Goal: Task Accomplishment & Management: Manage account settings

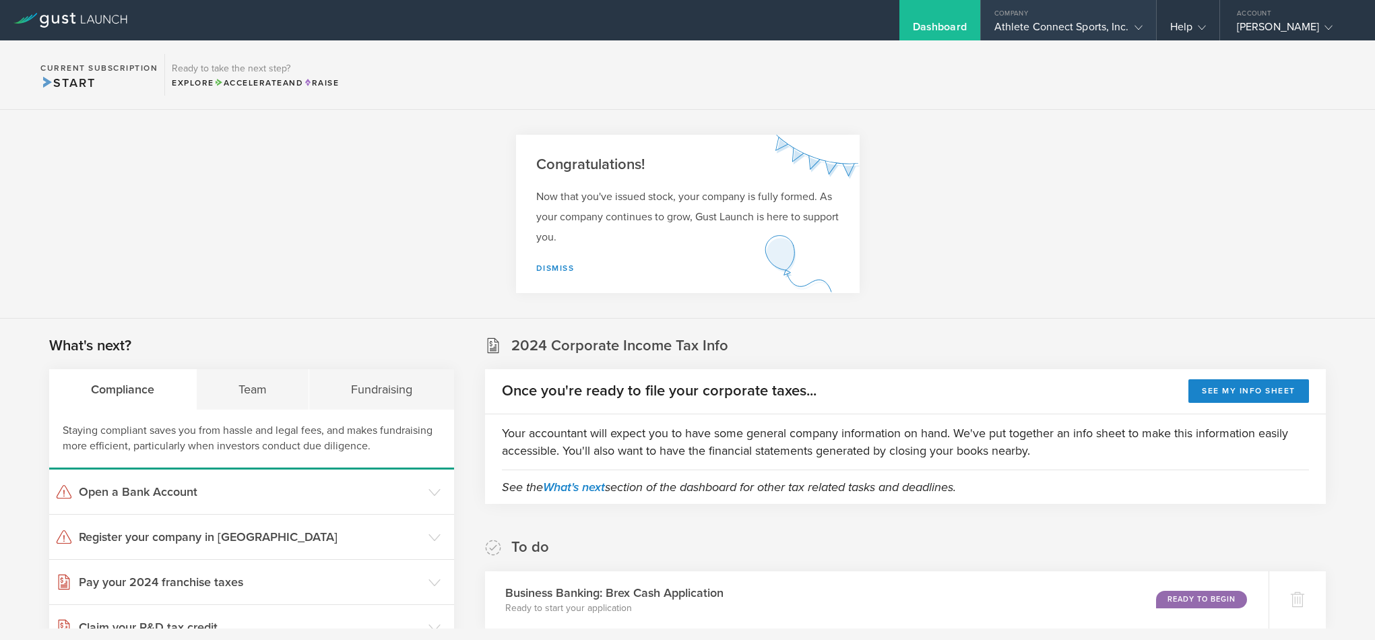
click at [1124, 22] on div "Athlete Connect Sports, Inc." at bounding box center [1068, 30] width 148 height 20
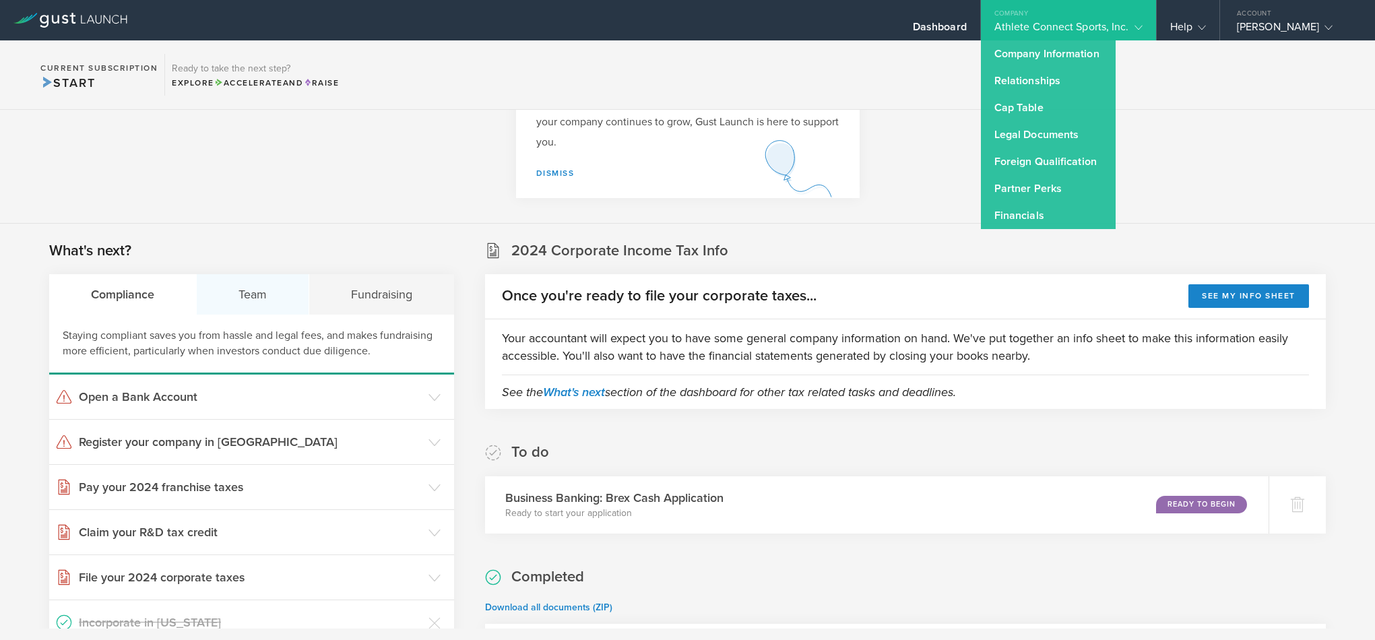
scroll to position [159, 0]
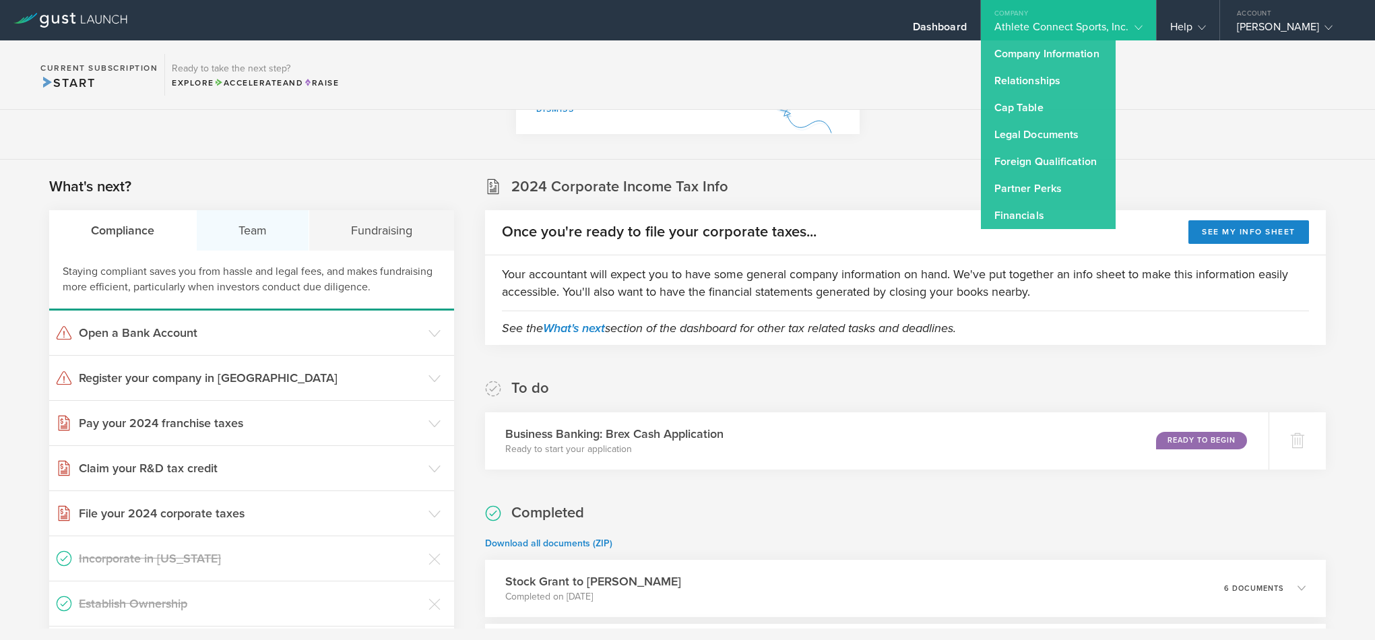
click at [268, 245] on div "Team" at bounding box center [253, 230] width 113 height 40
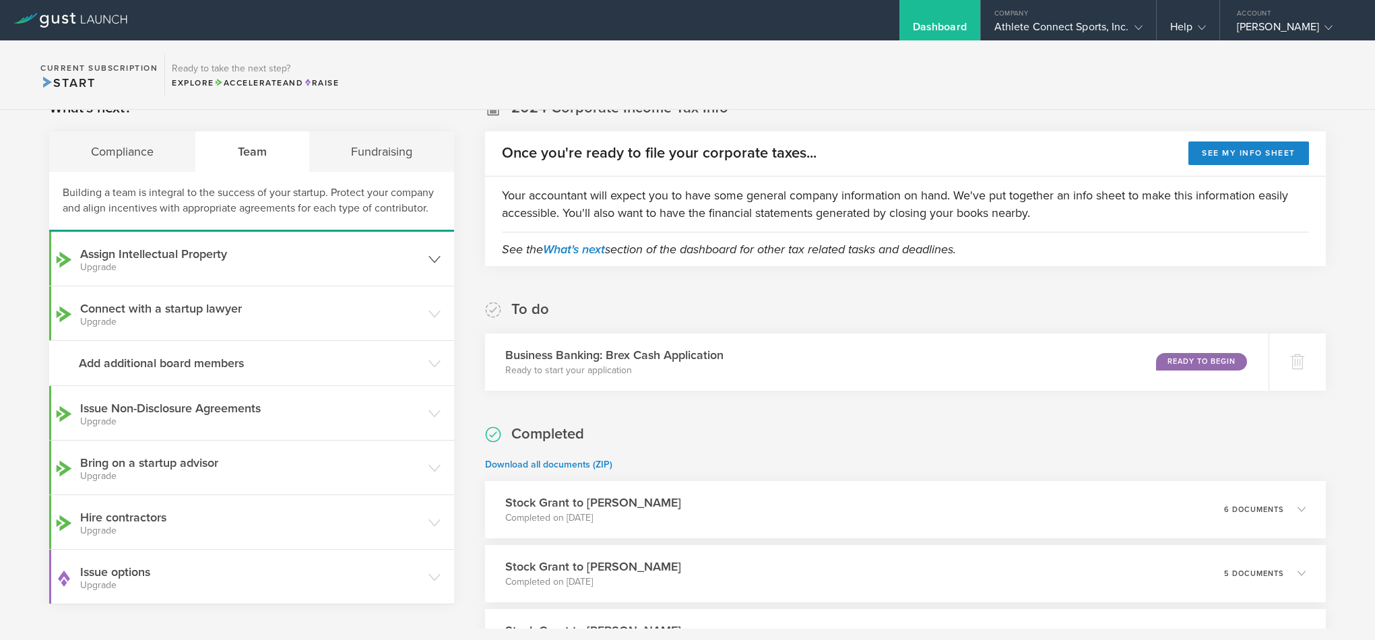
scroll to position [250, 0]
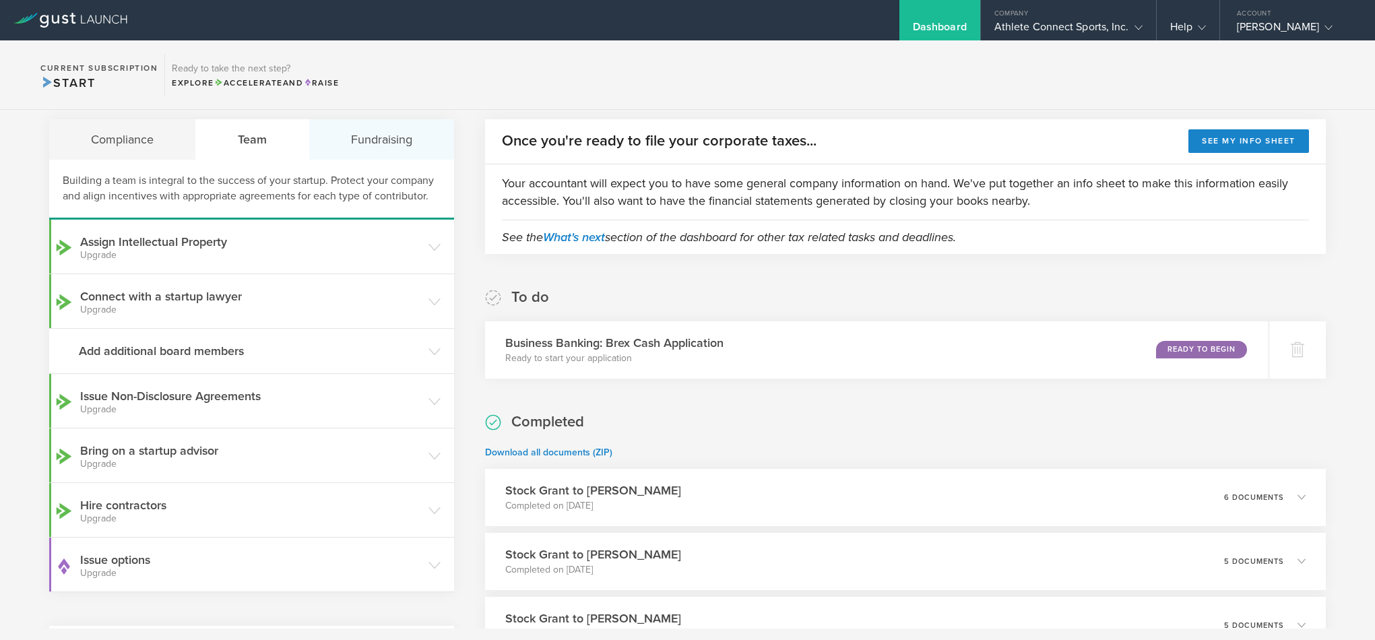
click at [374, 146] on div "Fundraising" at bounding box center [381, 139] width 145 height 40
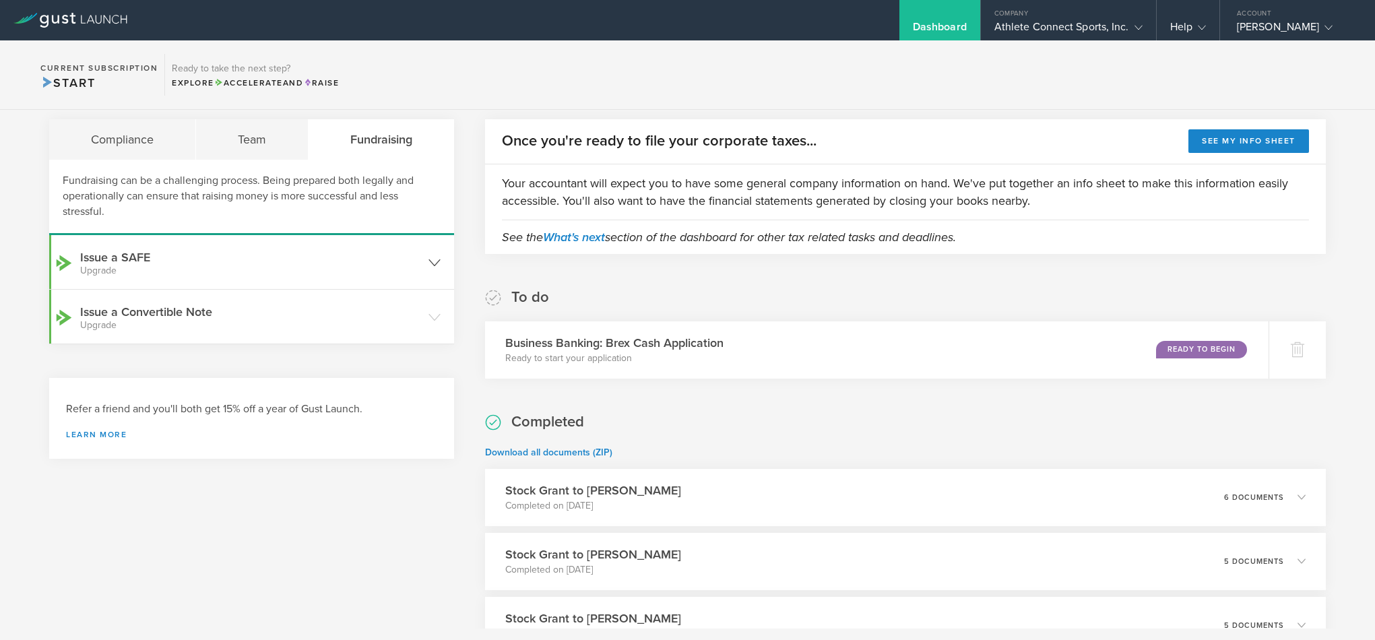
click at [435, 261] on icon at bounding box center [434, 263] width 12 height 12
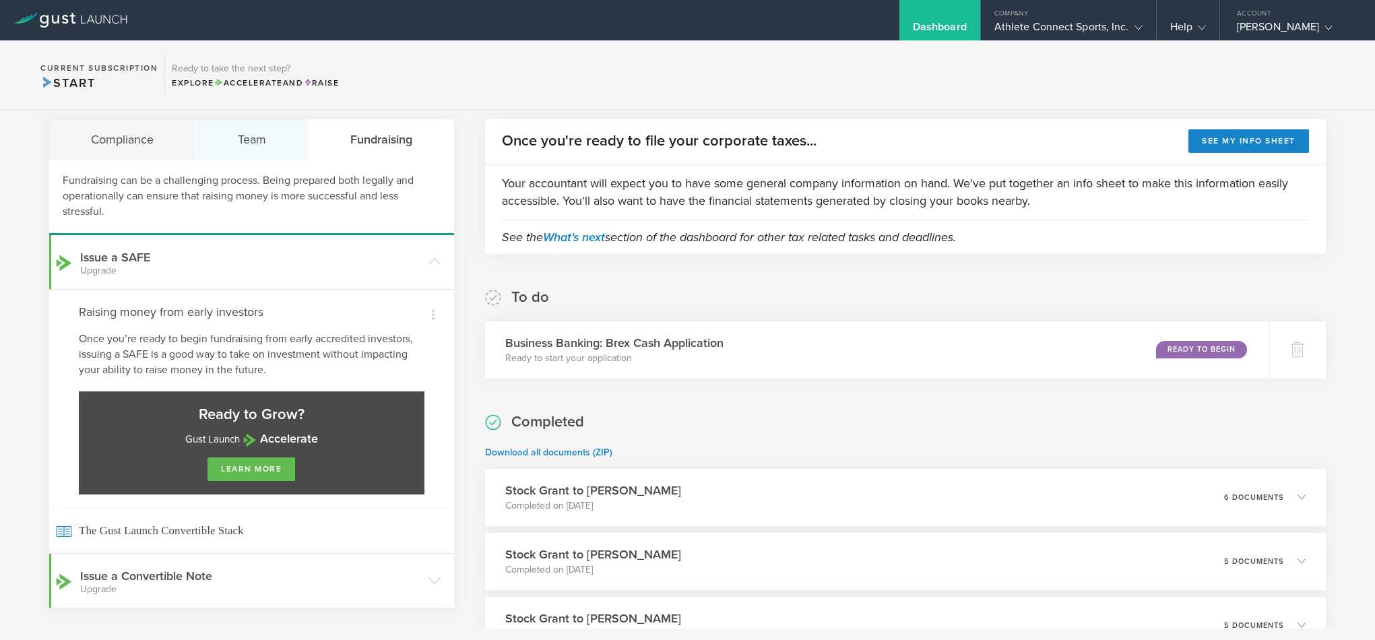
click at [257, 142] on div "Team" at bounding box center [252, 139] width 113 height 40
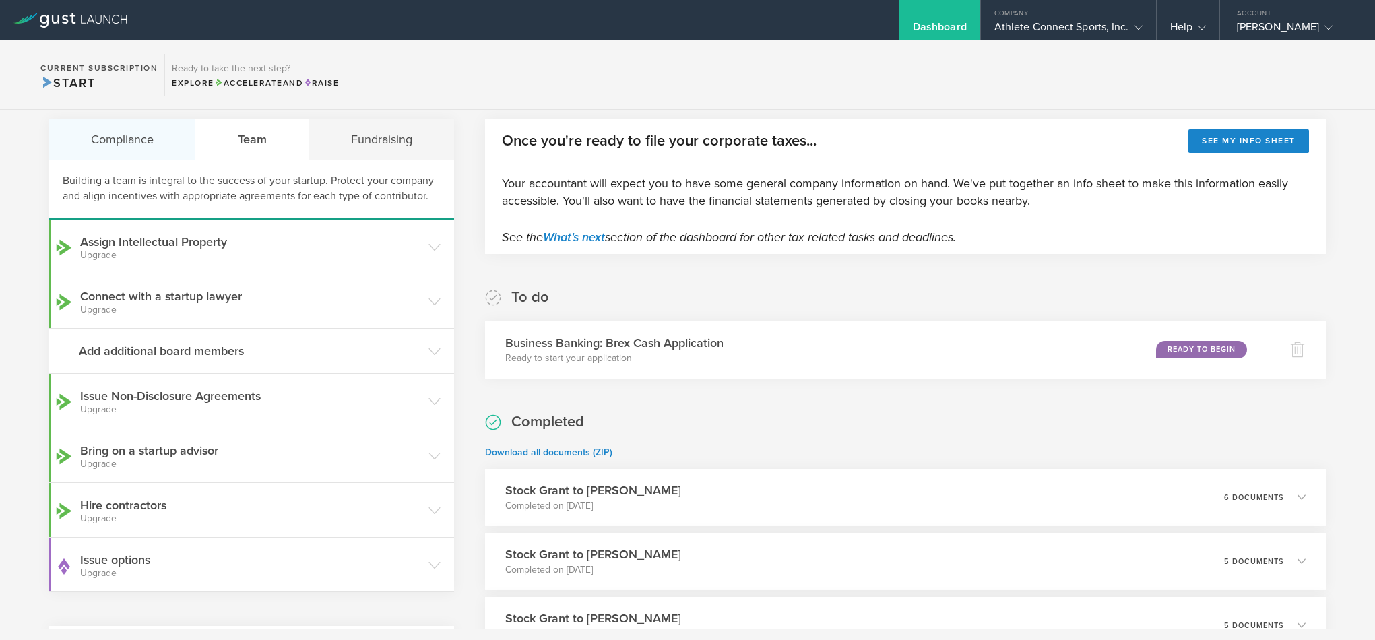
click at [150, 141] on div "Compliance" at bounding box center [122, 139] width 147 height 40
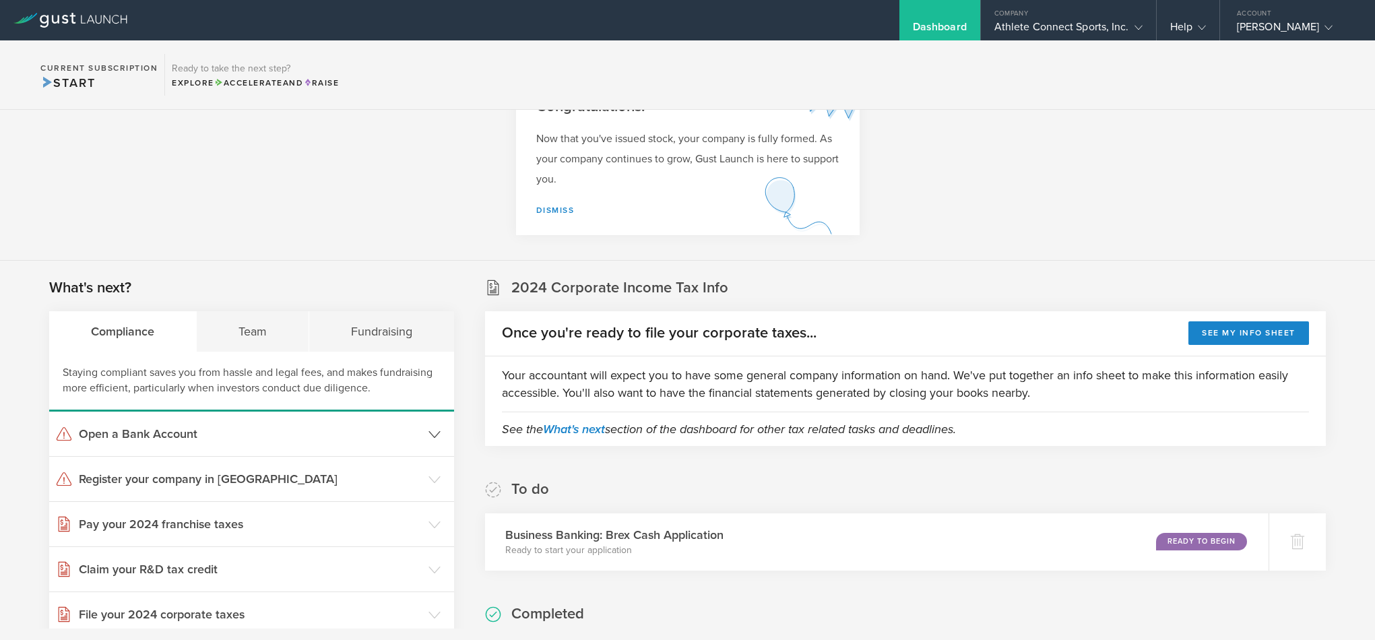
scroll to position [43, 0]
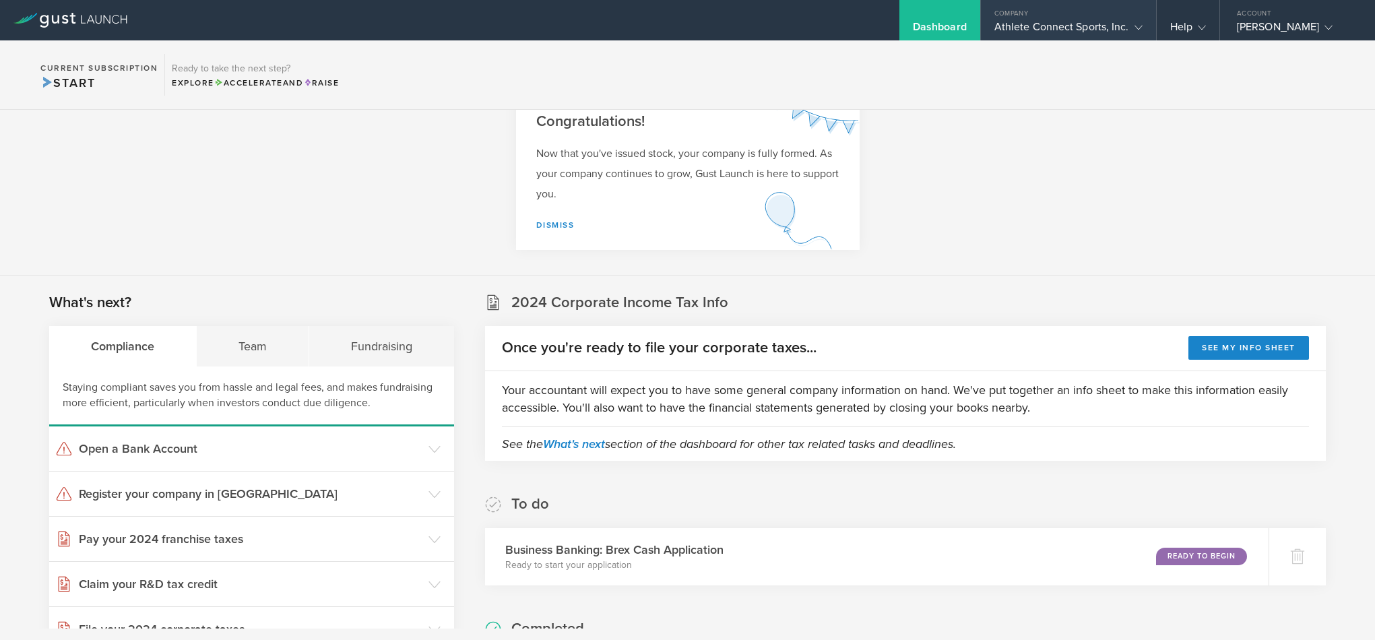
click at [1113, 24] on div "Athlete Connect Sports, Inc." at bounding box center [1068, 30] width 148 height 20
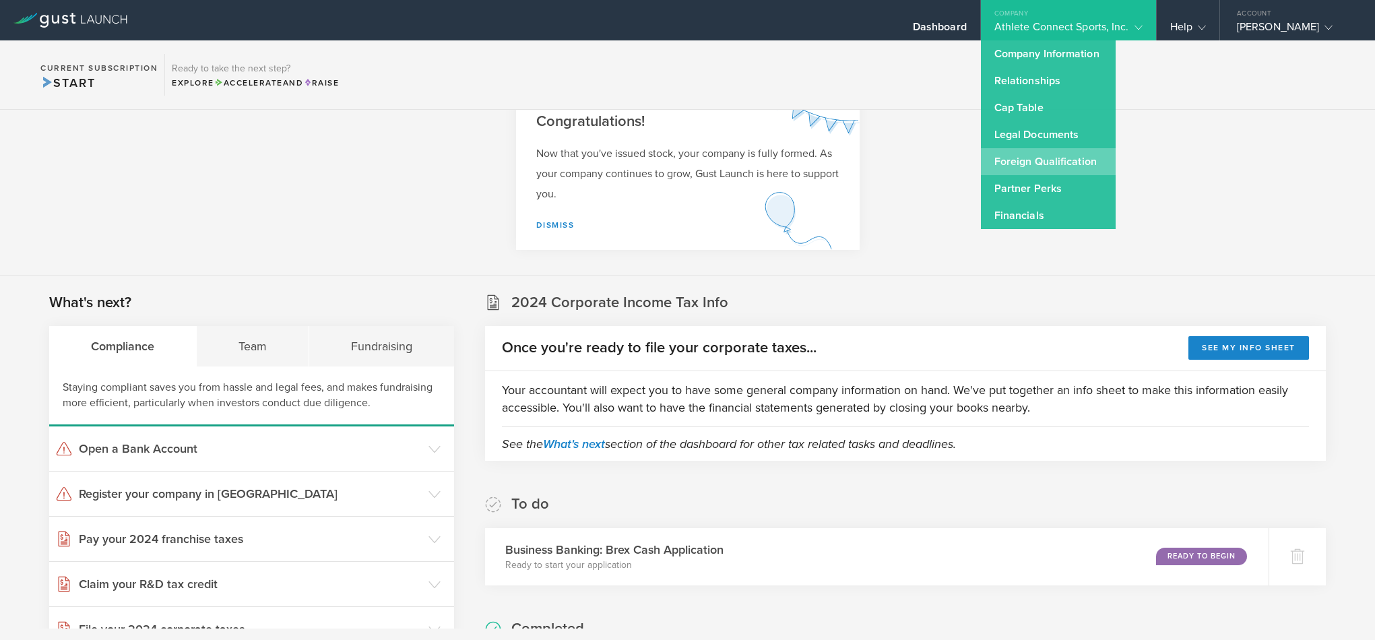
click at [1029, 162] on link "Foreign Qualification" at bounding box center [1048, 161] width 135 height 27
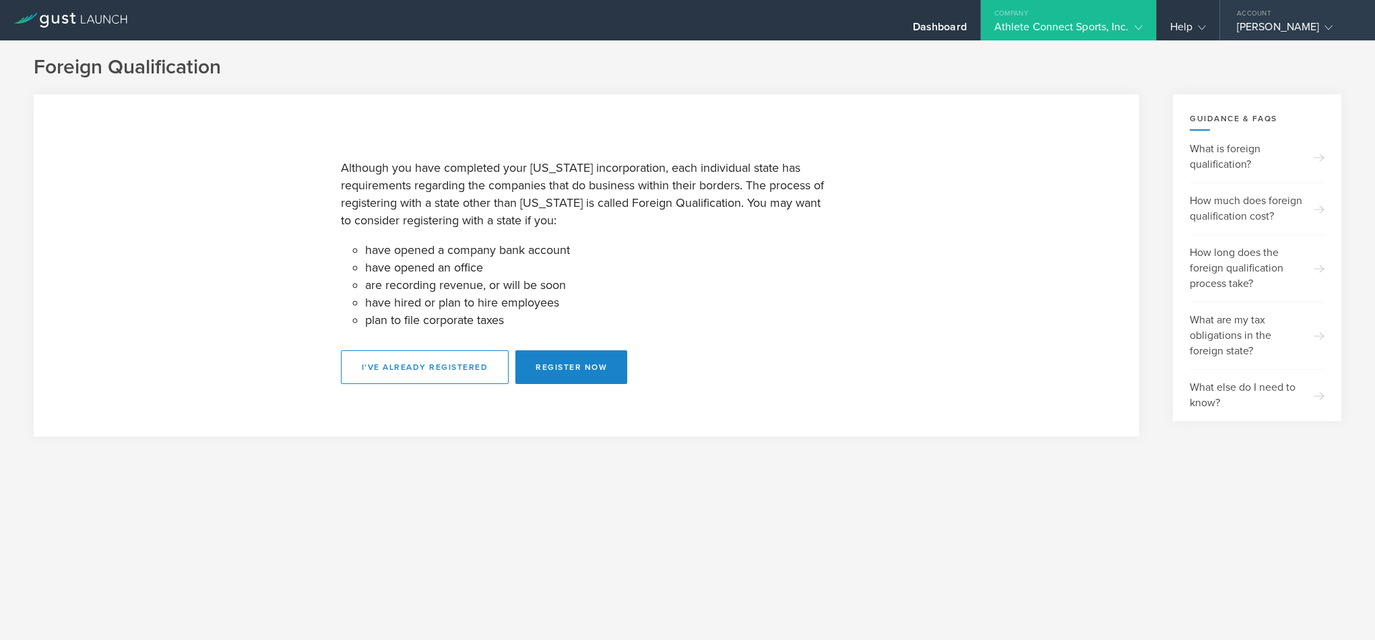
click at [1279, 28] on div "Karim Memarian" at bounding box center [1294, 30] width 115 height 20
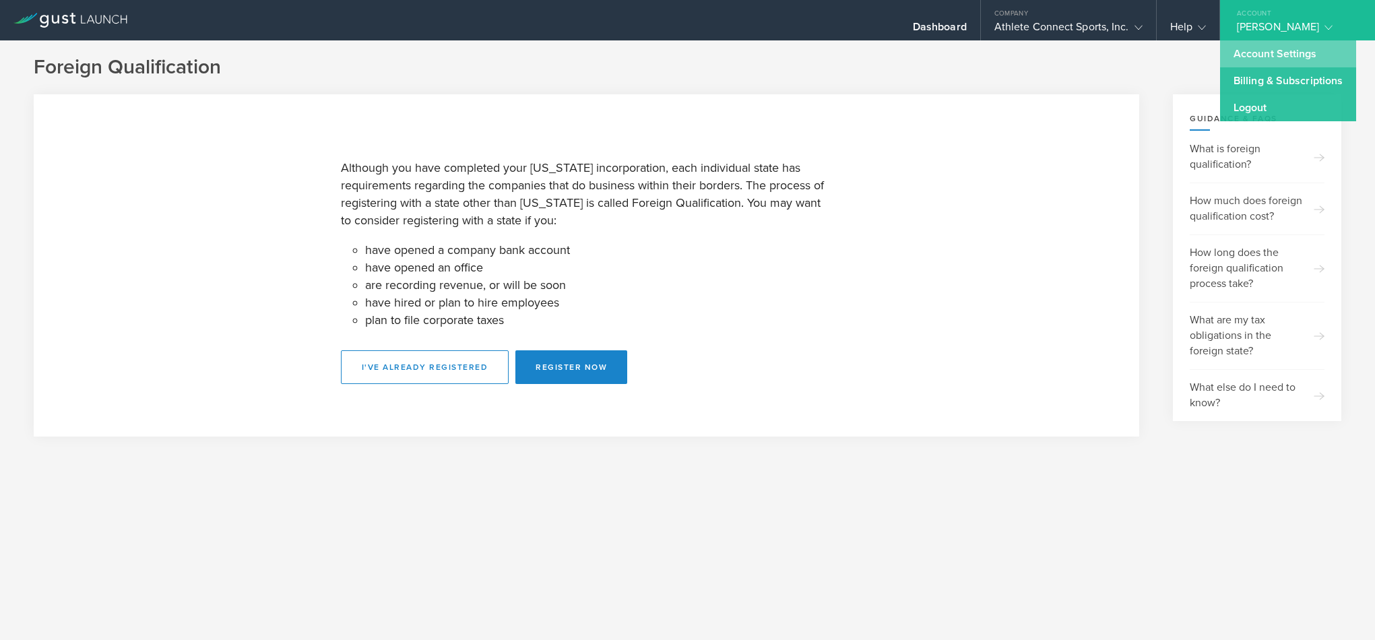
click at [1253, 57] on link "Account Settings" at bounding box center [1288, 53] width 136 height 27
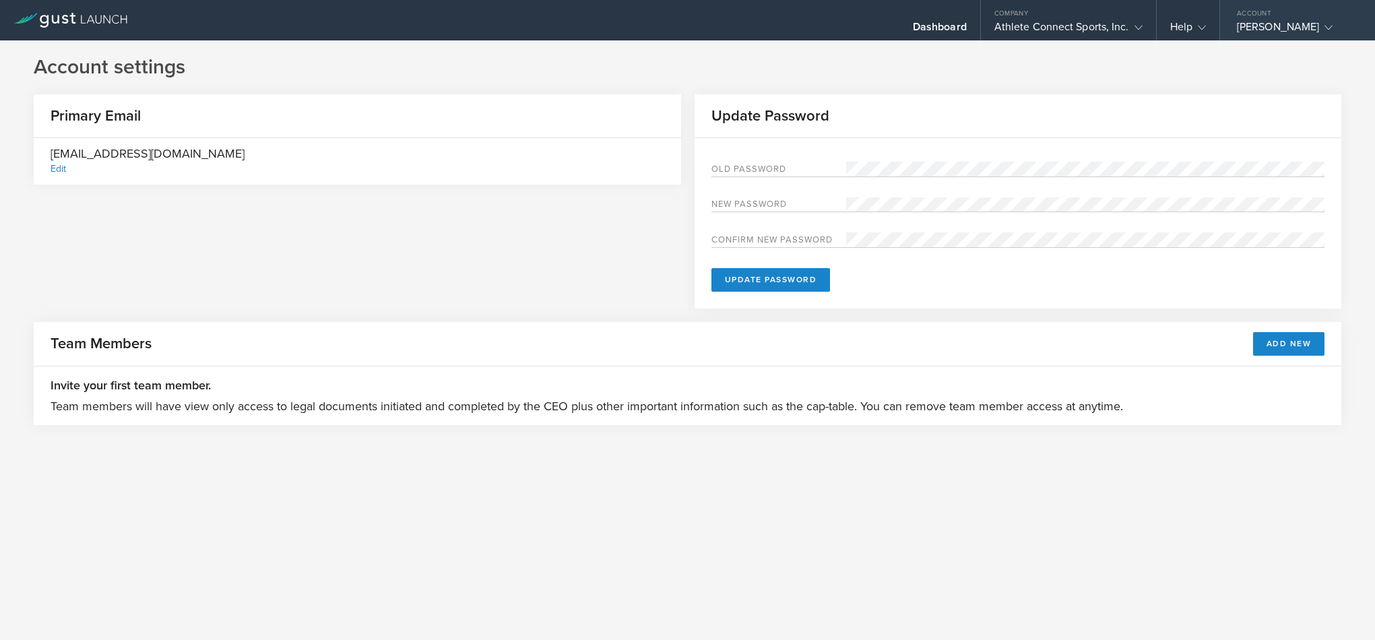
click at [1319, 22] on gust-icon at bounding box center [1325, 26] width 13 height 13
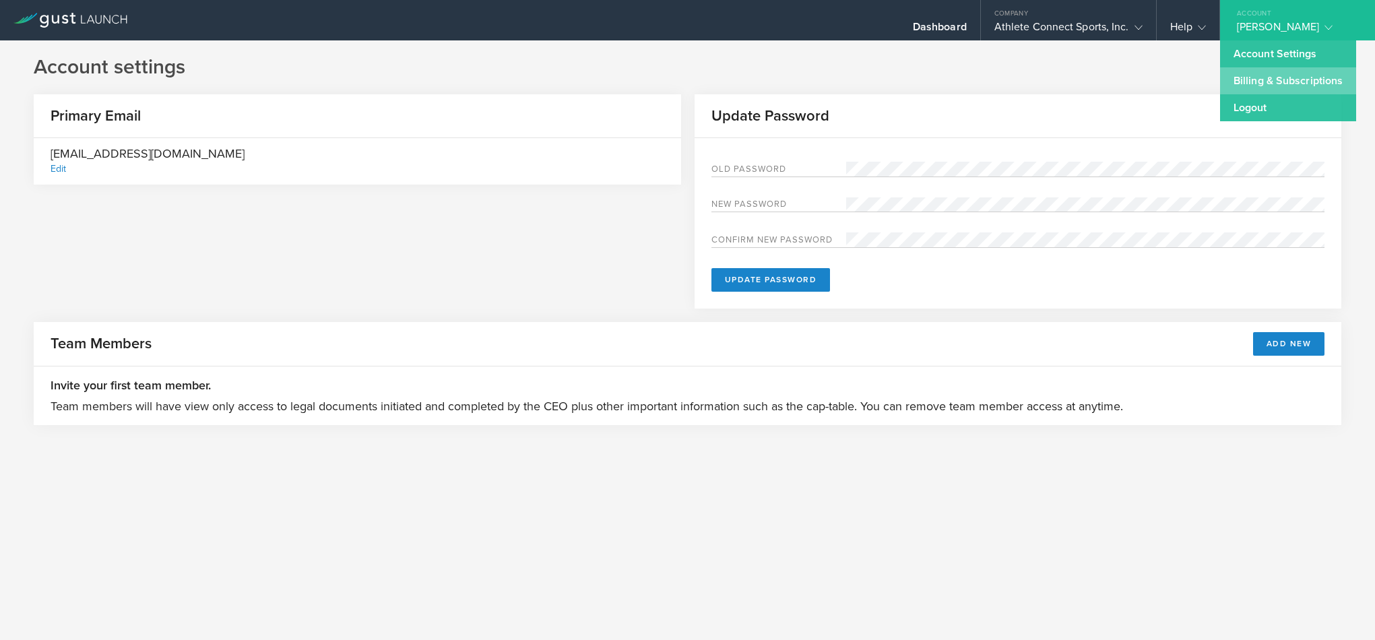
click at [1265, 85] on link "Billing & Subscriptions" at bounding box center [1288, 80] width 136 height 27
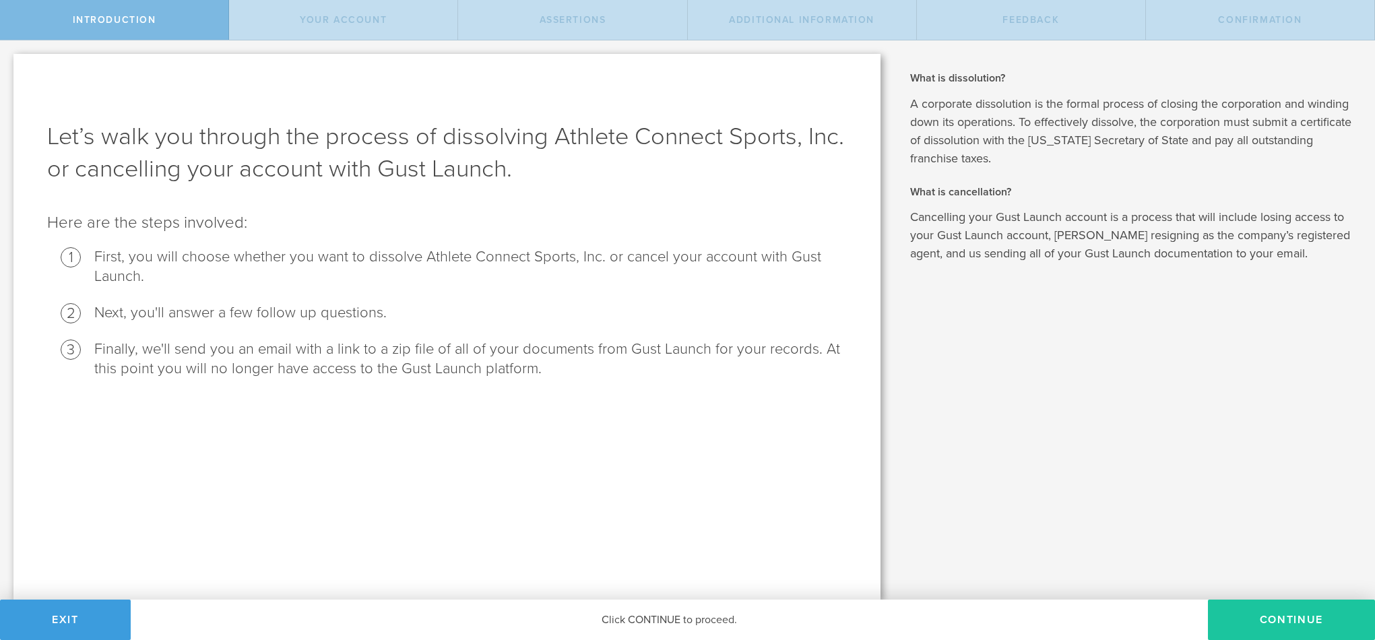
click at [1304, 620] on button "Continue" at bounding box center [1291, 620] width 167 height 40
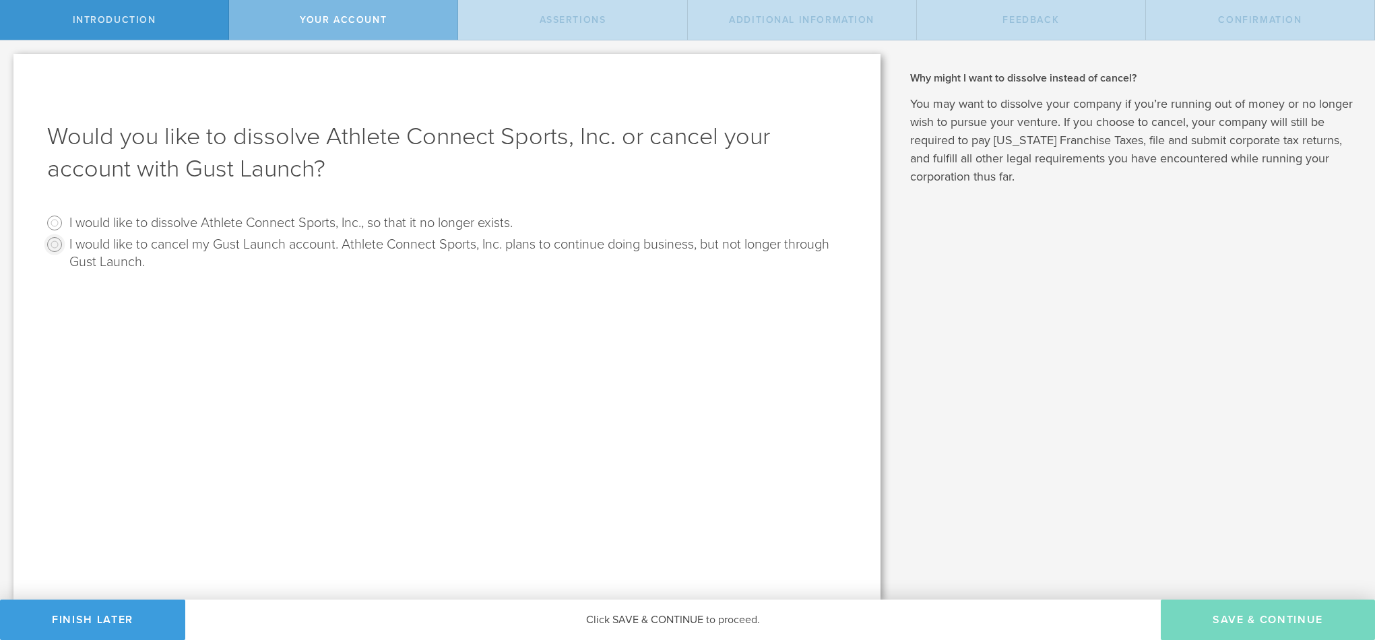
click at [49, 247] on input "I would like to cancel my Gust Launch account. Athlete Connect Sports, Inc. pla…" at bounding box center [55, 245] width 22 height 22
radio input "true"
click at [1275, 614] on button "Save & Continue" at bounding box center [1268, 620] width 214 height 40
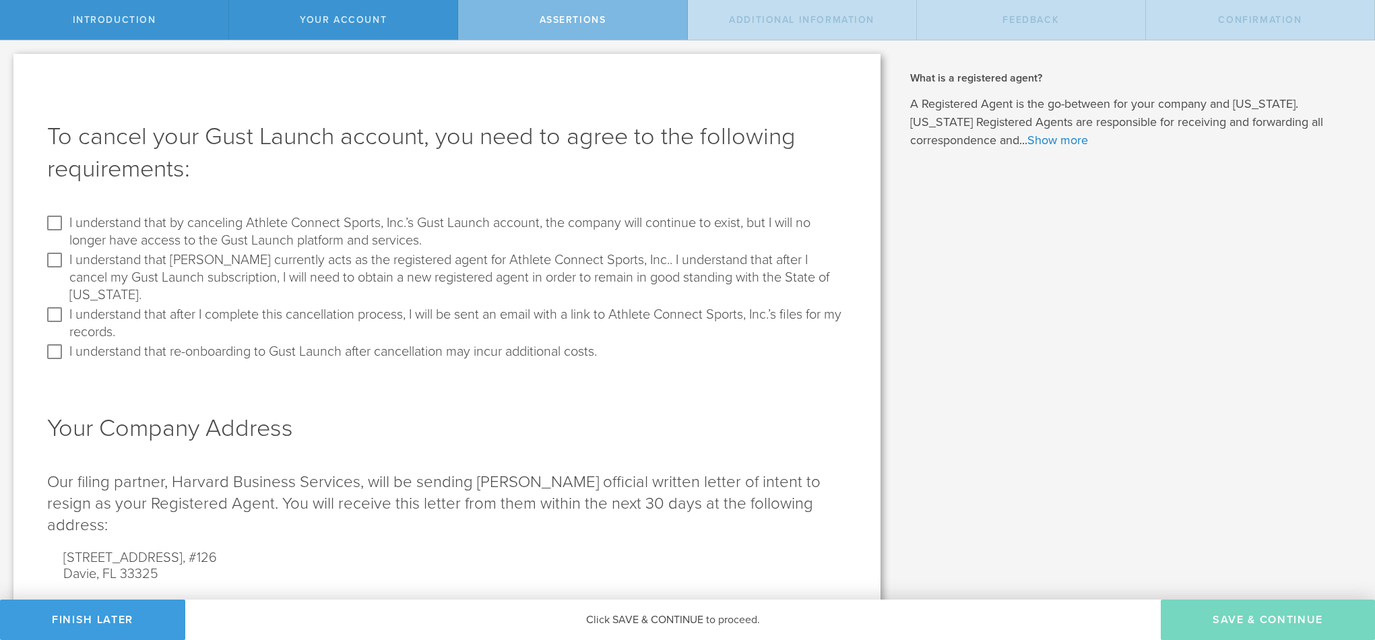
scroll to position [67, 0]
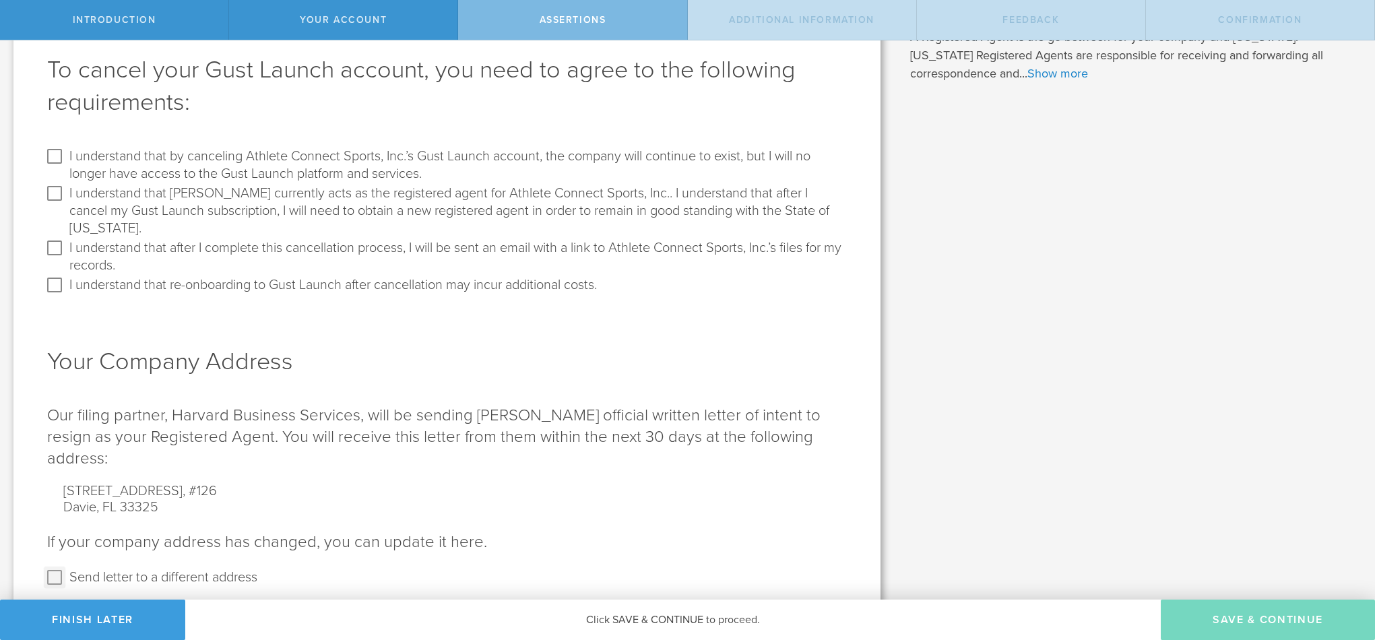
click at [55, 567] on input "Send letter to a different address" at bounding box center [55, 578] width 22 height 22
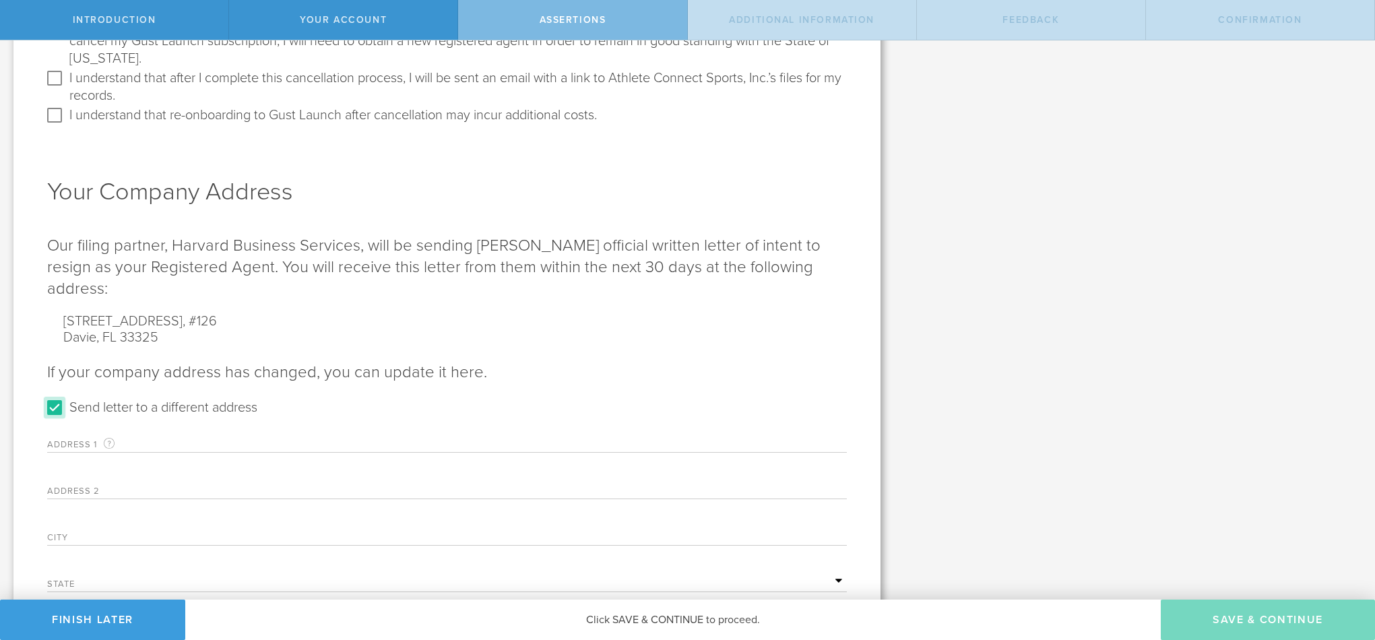
scroll to position [235, 0]
drag, startPoint x: 55, startPoint y: 365, endPoint x: 82, endPoint y: 375, distance: 28.6
click at [55, 398] on input "Send letter to a different address" at bounding box center [55, 409] width 22 height 22
checkbox input "false"
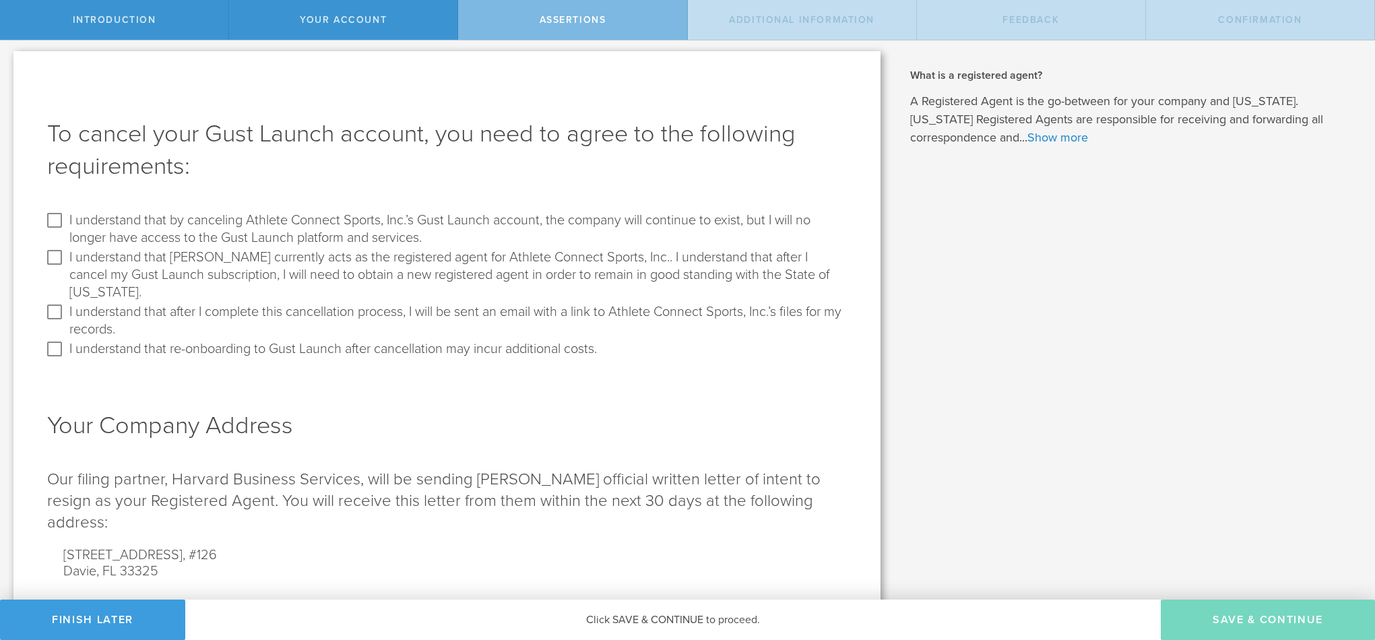
scroll to position [4, 0]
click at [1027, 137] on link "Show more" at bounding box center [1057, 136] width 61 height 15
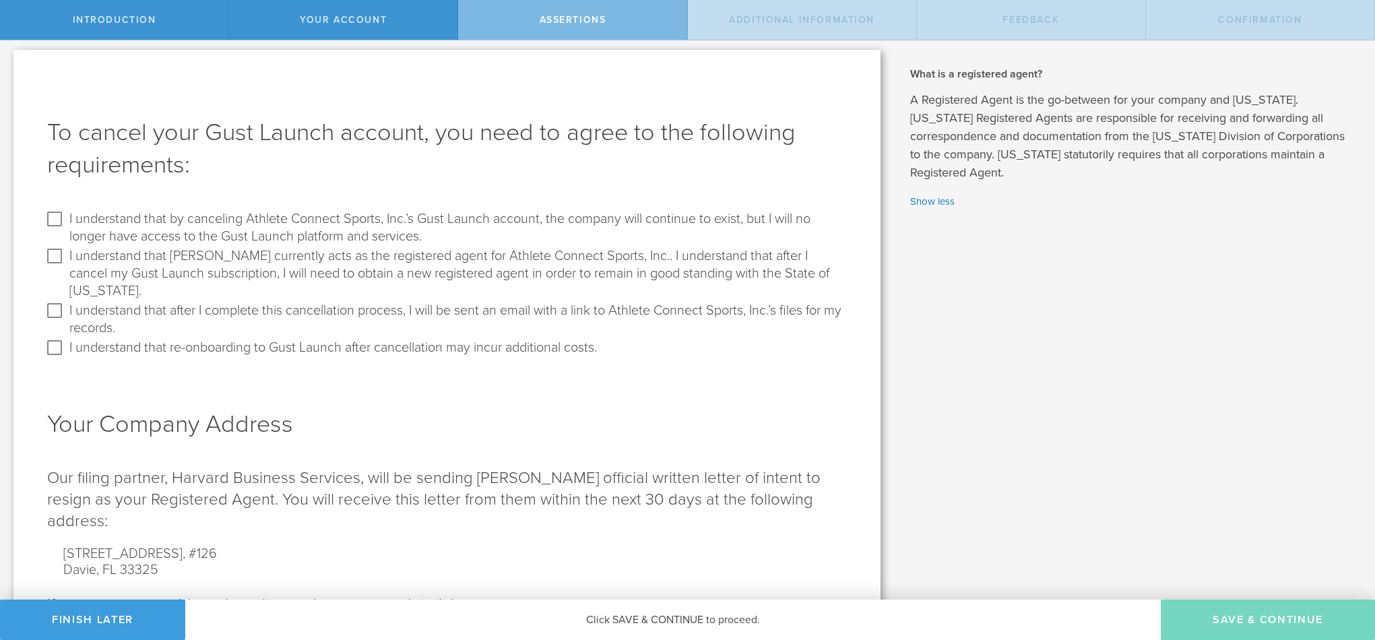
click at [631, 616] on div "Click SAVE & CONTINUE to proceed." at bounding box center [673, 620] width 976 height 40
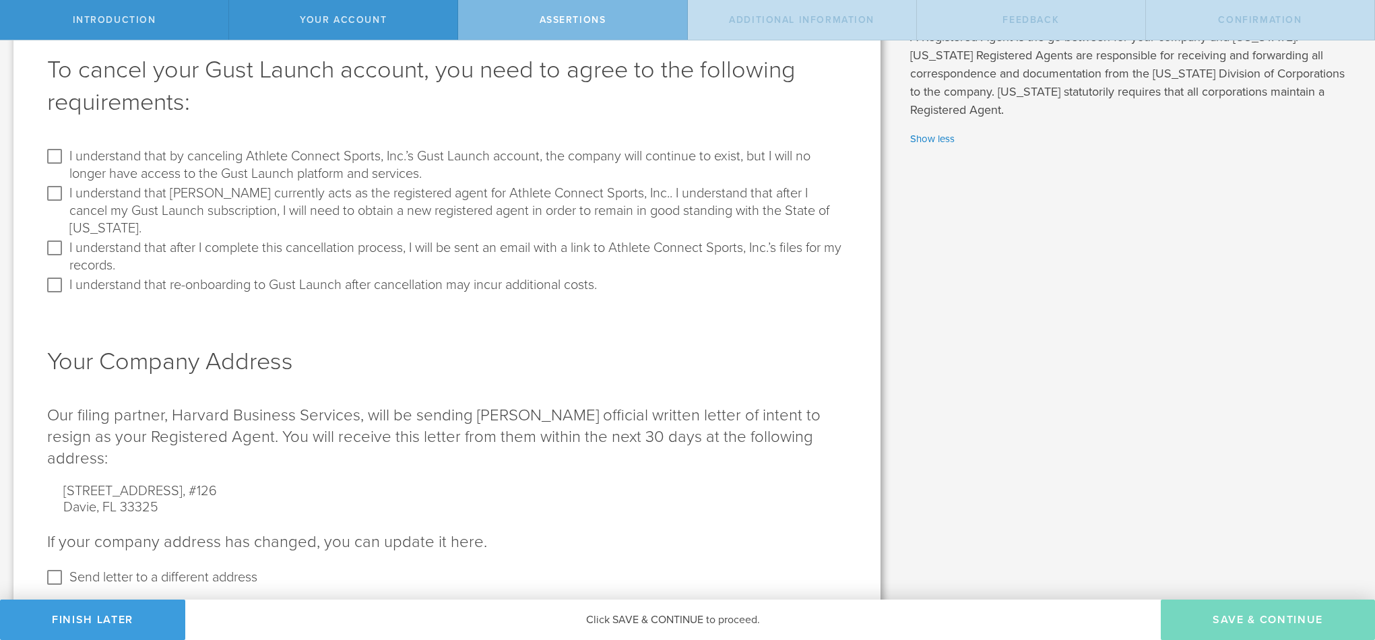
scroll to position [0, 0]
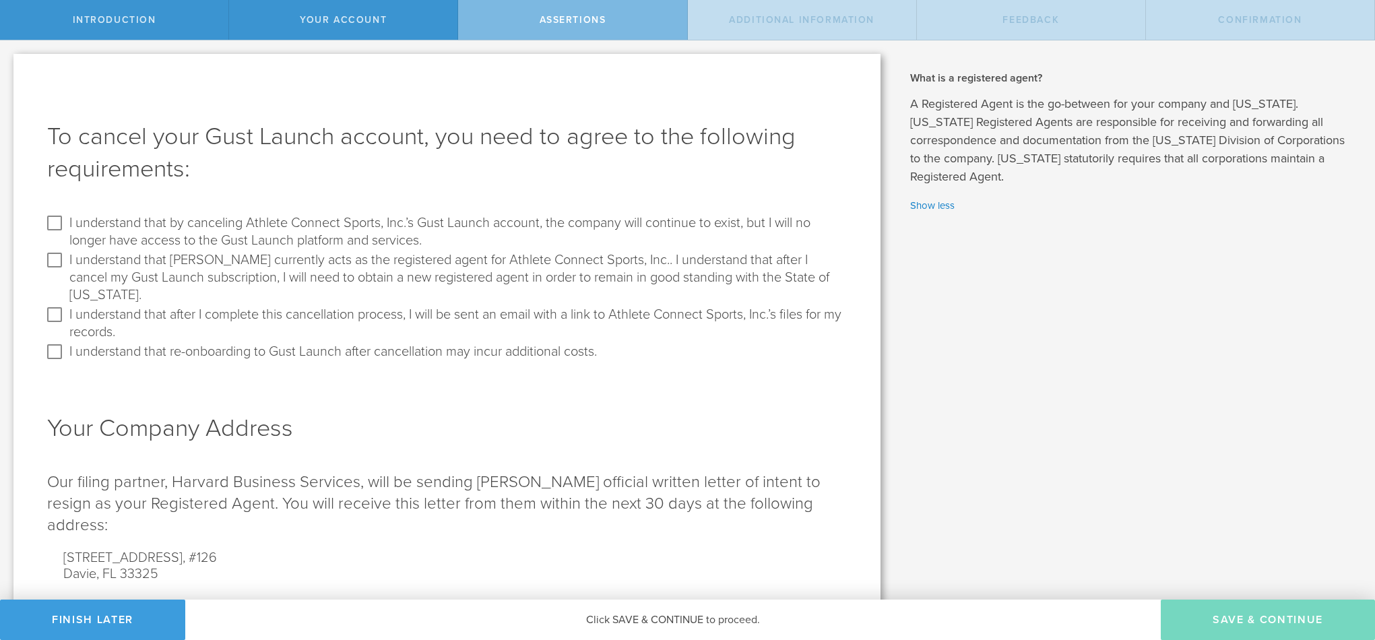
drag, startPoint x: 844, startPoint y: 26, endPoint x: 835, endPoint y: 18, distance: 11.5
click at [843, 25] on div "Additional Information" at bounding box center [802, 20] width 229 height 40
drag, startPoint x: 51, startPoint y: 225, endPoint x: 50, endPoint y: 256, distance: 31.0
click at [51, 225] on input "I understand that by canceling Athlete Connect Sports, Inc.’s Gust Launch accou…" at bounding box center [55, 223] width 22 height 22
checkbox input "true"
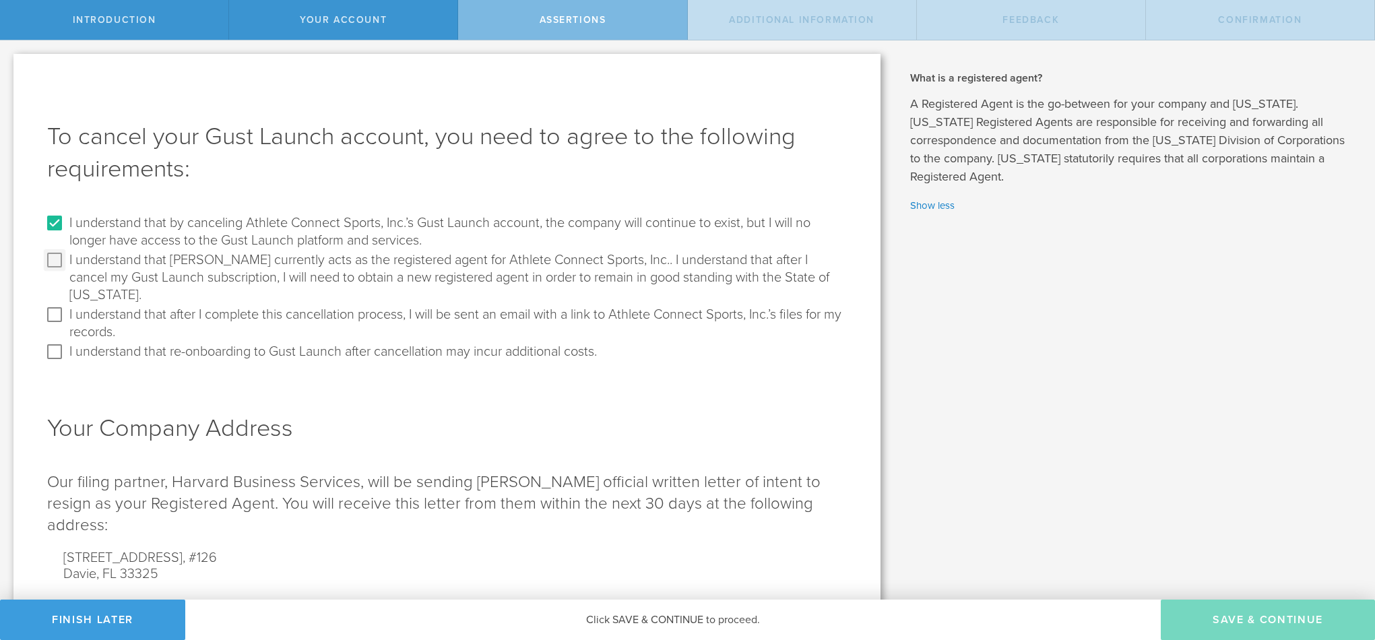
click at [50, 259] on input "I understand that [PERSON_NAME] currently acts as the registered agent for Athl…" at bounding box center [55, 260] width 22 height 22
checkbox input "true"
click at [51, 304] on input "I understand that after I complete this cancellation process, I will be sent an…" at bounding box center [55, 315] width 22 height 22
checkbox input "true"
drag, startPoint x: 50, startPoint y: 334, endPoint x: 373, endPoint y: 539, distance: 382.2
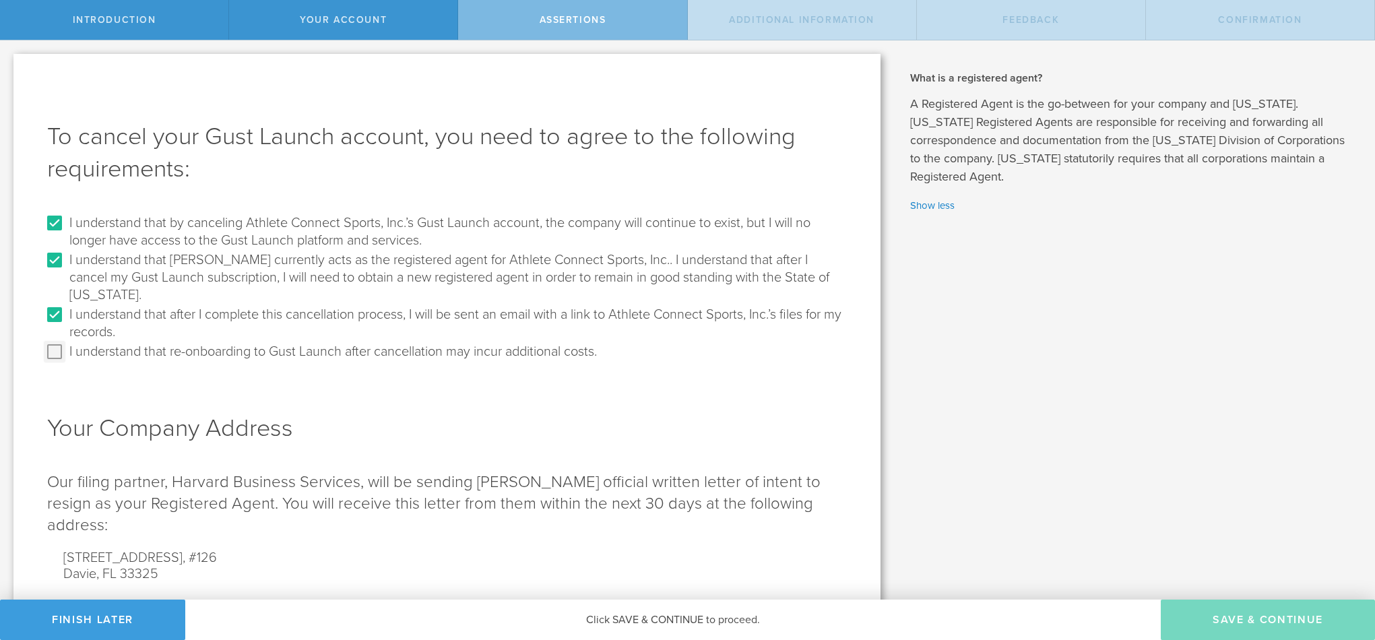
click at [51, 341] on input "I understand that re-onboarding to Gust Launch after cancellation may incur add…" at bounding box center [55, 352] width 22 height 22
checkbox input "true"
drag, startPoint x: 1218, startPoint y: 628, endPoint x: 1122, endPoint y: 540, distance: 129.7
click at [1218, 627] on button "Save & Continue" at bounding box center [1268, 620] width 214 height 40
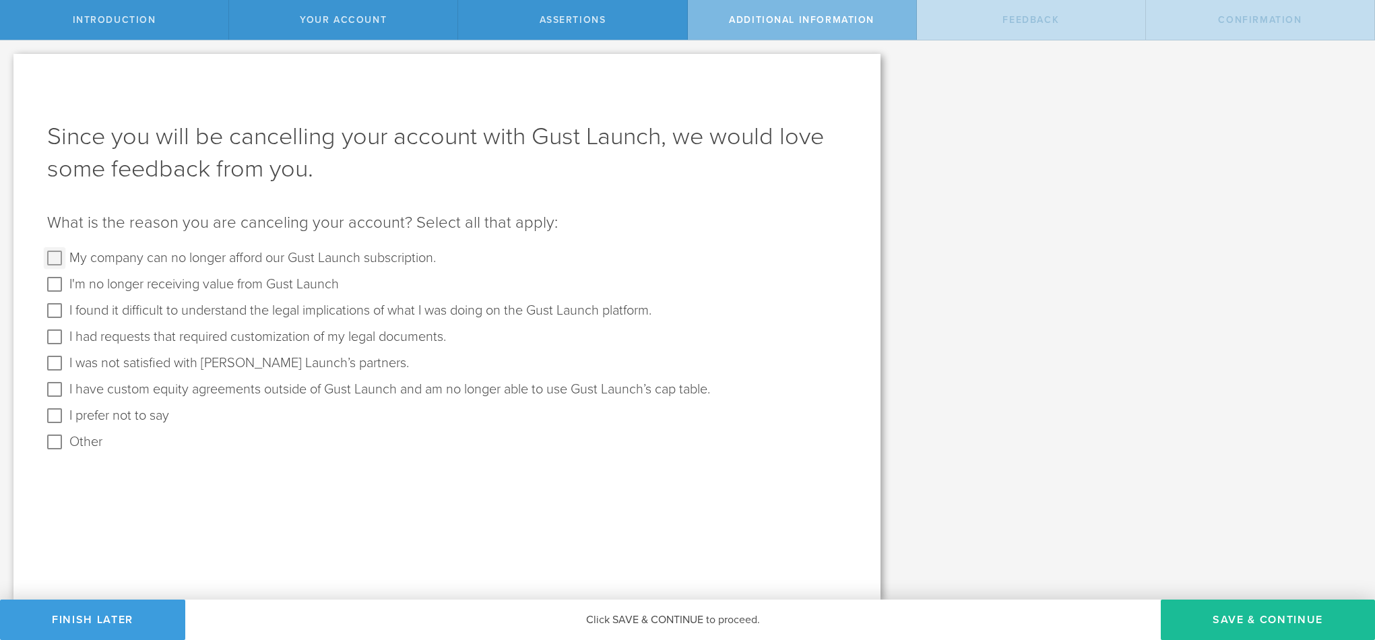
click at [49, 257] on input "My company can no longer afford our Gust Launch subscription." at bounding box center [55, 258] width 22 height 22
checkbox input "true"
click at [55, 285] on input "I'm no longer receiving value from Gust Launch" at bounding box center [55, 285] width 22 height 22
click at [48, 282] on input "I'm no longer receiving value from Gust Launch" at bounding box center [55, 285] width 22 height 22
checkbox input "false"
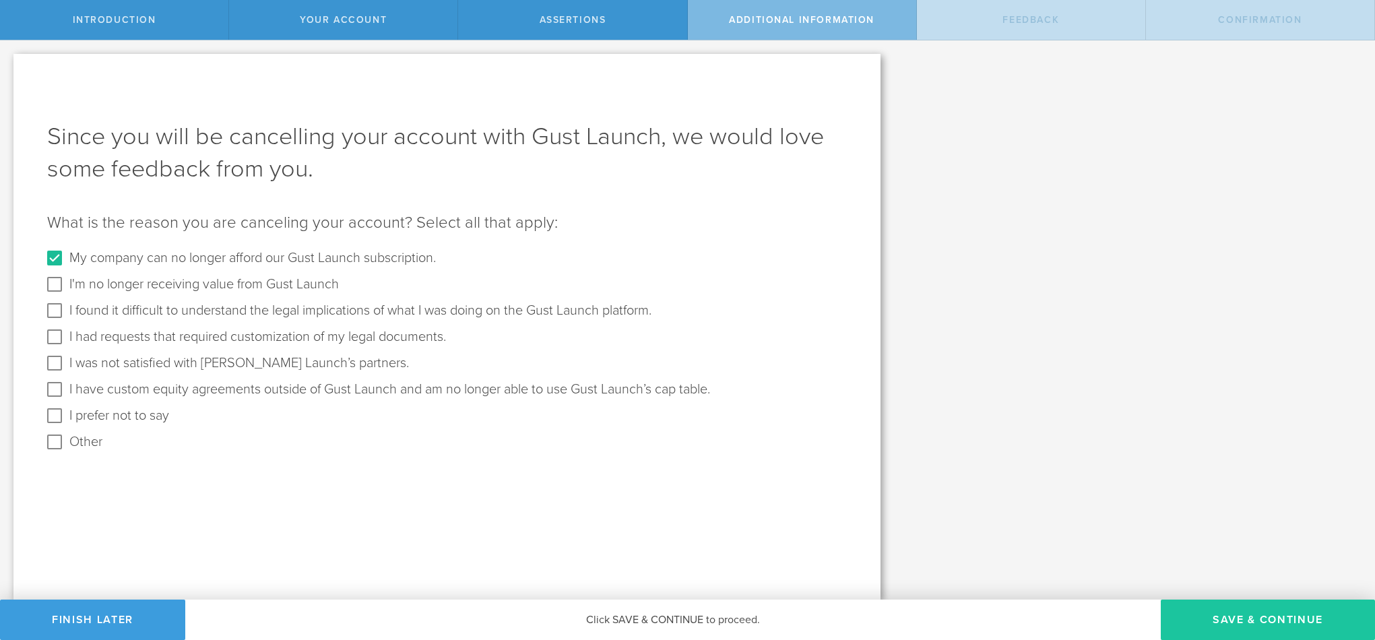
click at [1242, 617] on button "Save & Continue" at bounding box center [1268, 620] width 214 height 40
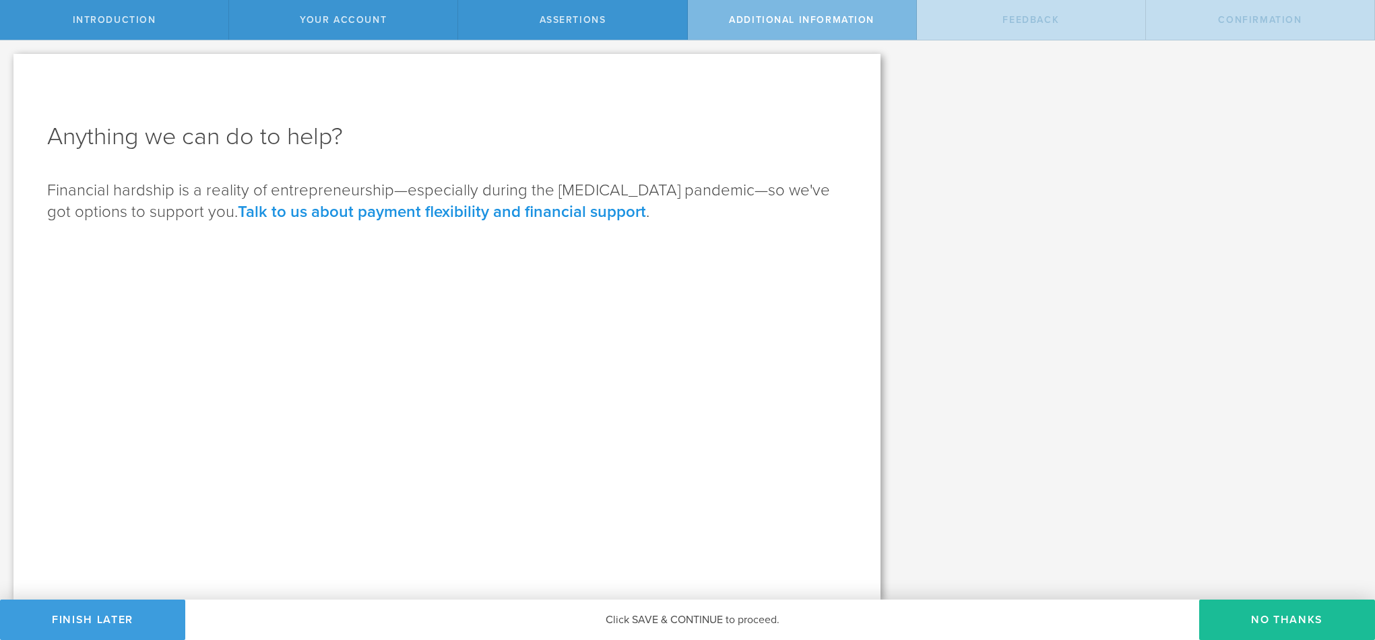
click at [431, 214] on link "Talk to us about payment flexibility and financial support" at bounding box center [442, 212] width 408 height 20
